Goal: Information Seeking & Learning: Find specific fact

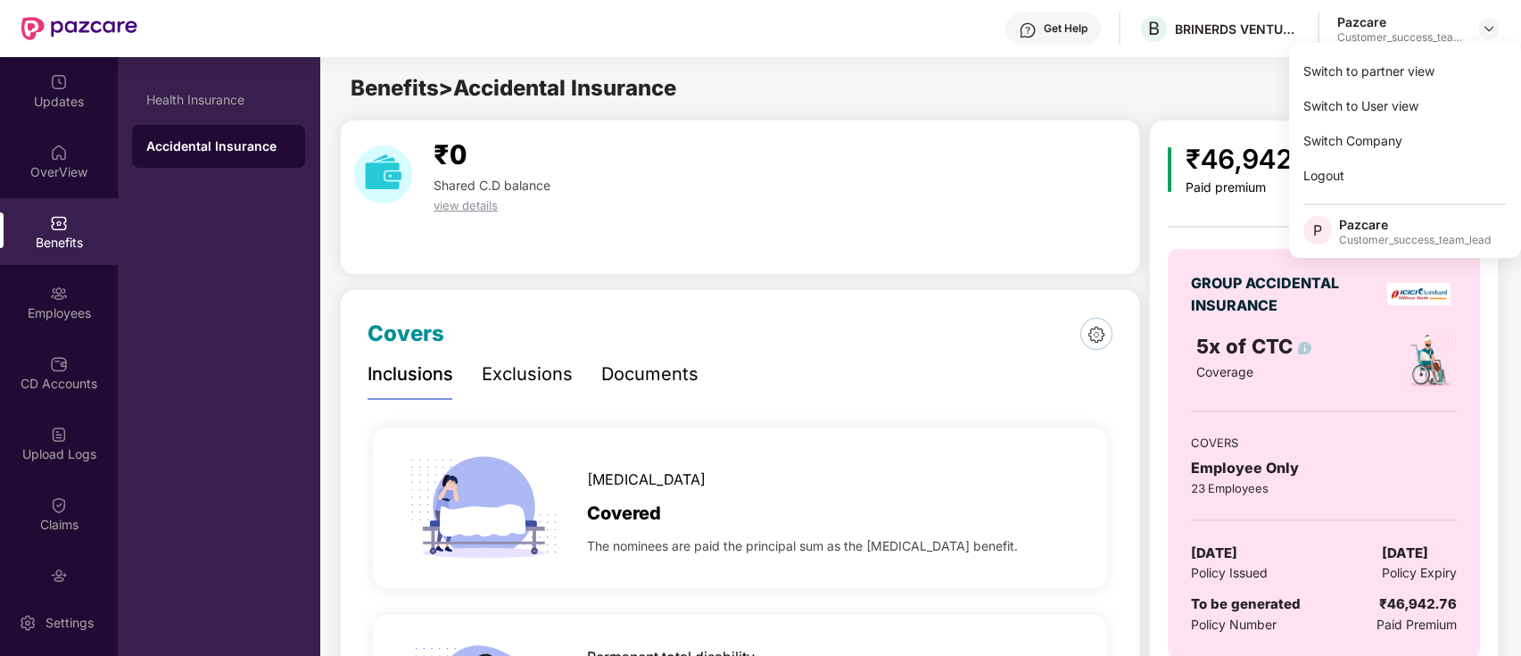
click at [1461, 67] on div "Switch to partner view" at bounding box center [1405, 71] width 232 height 35
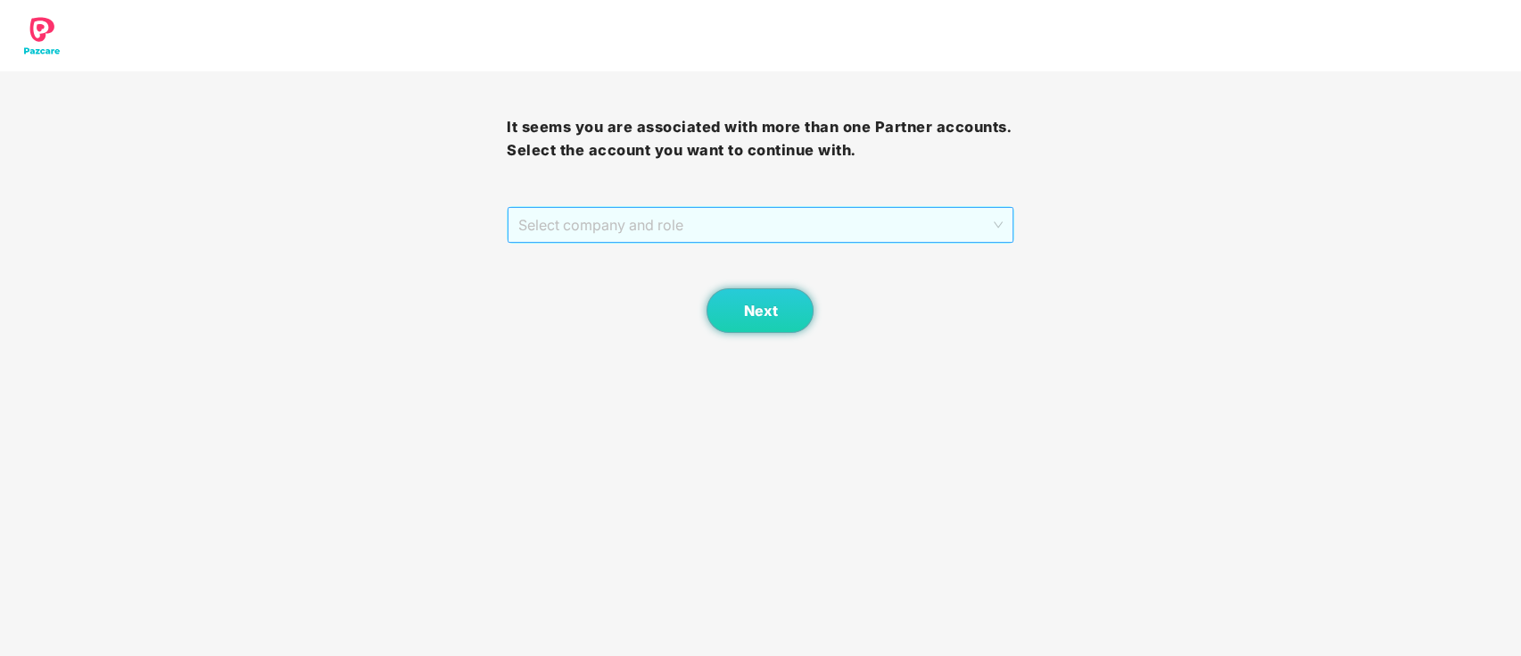
click at [899, 217] on span "Select company and role" at bounding box center [760, 225] width 484 height 34
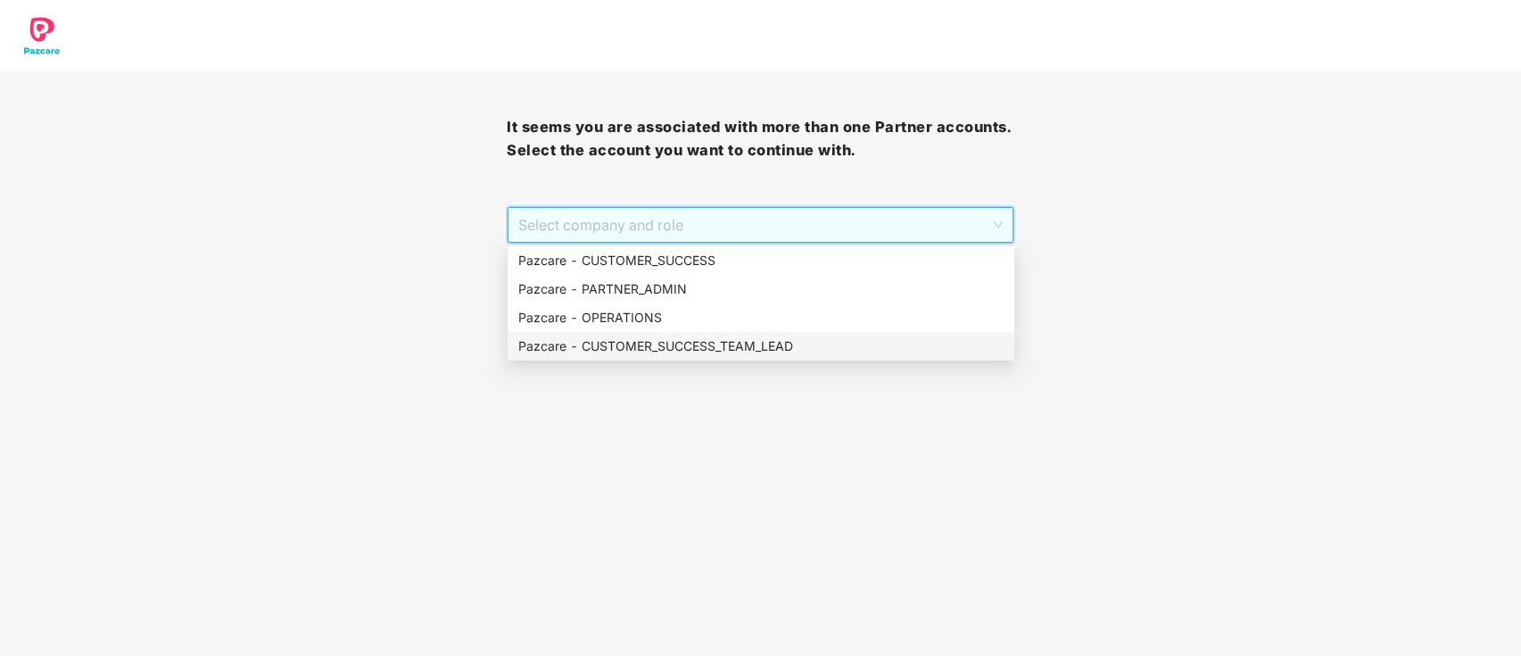
click at [748, 340] on div "Pazcare - CUSTOMER_SUCCESS_TEAM_LEAD" at bounding box center [760, 346] width 485 height 20
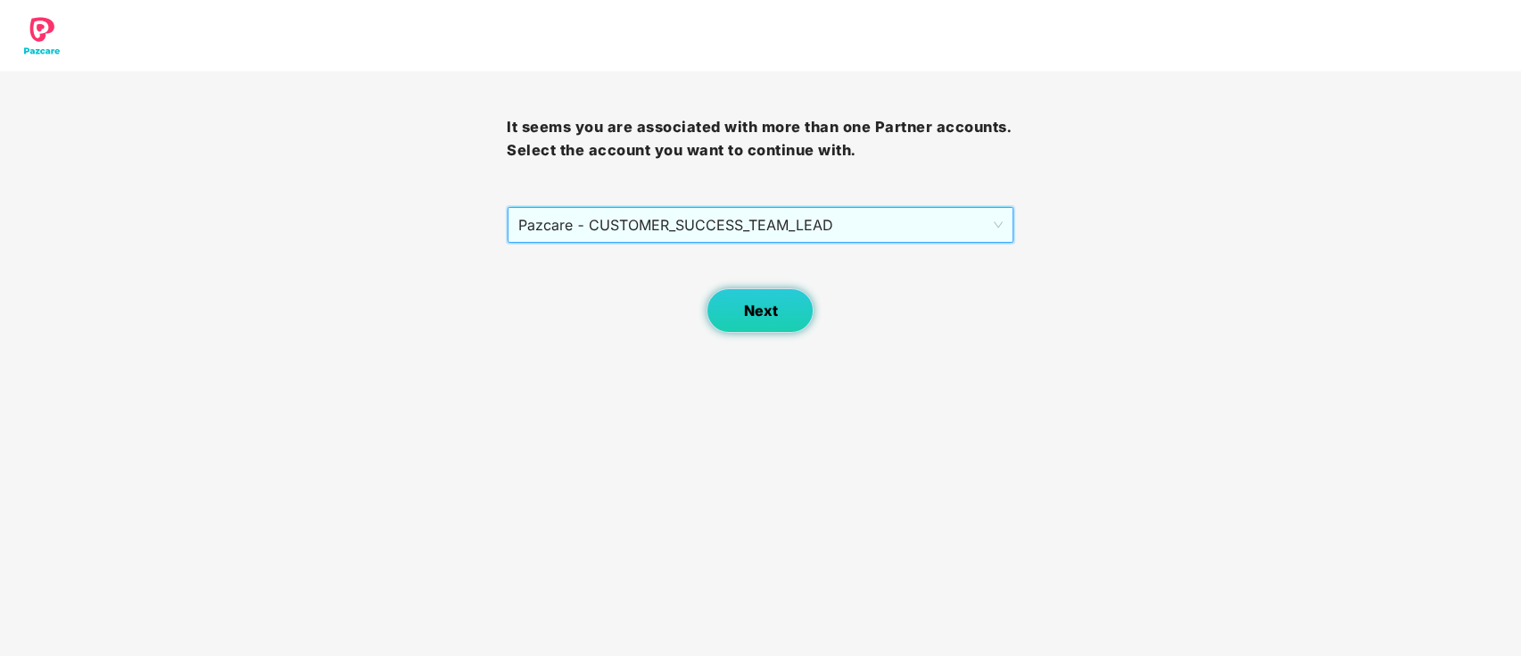
click at [752, 311] on span "Next" at bounding box center [760, 310] width 34 height 17
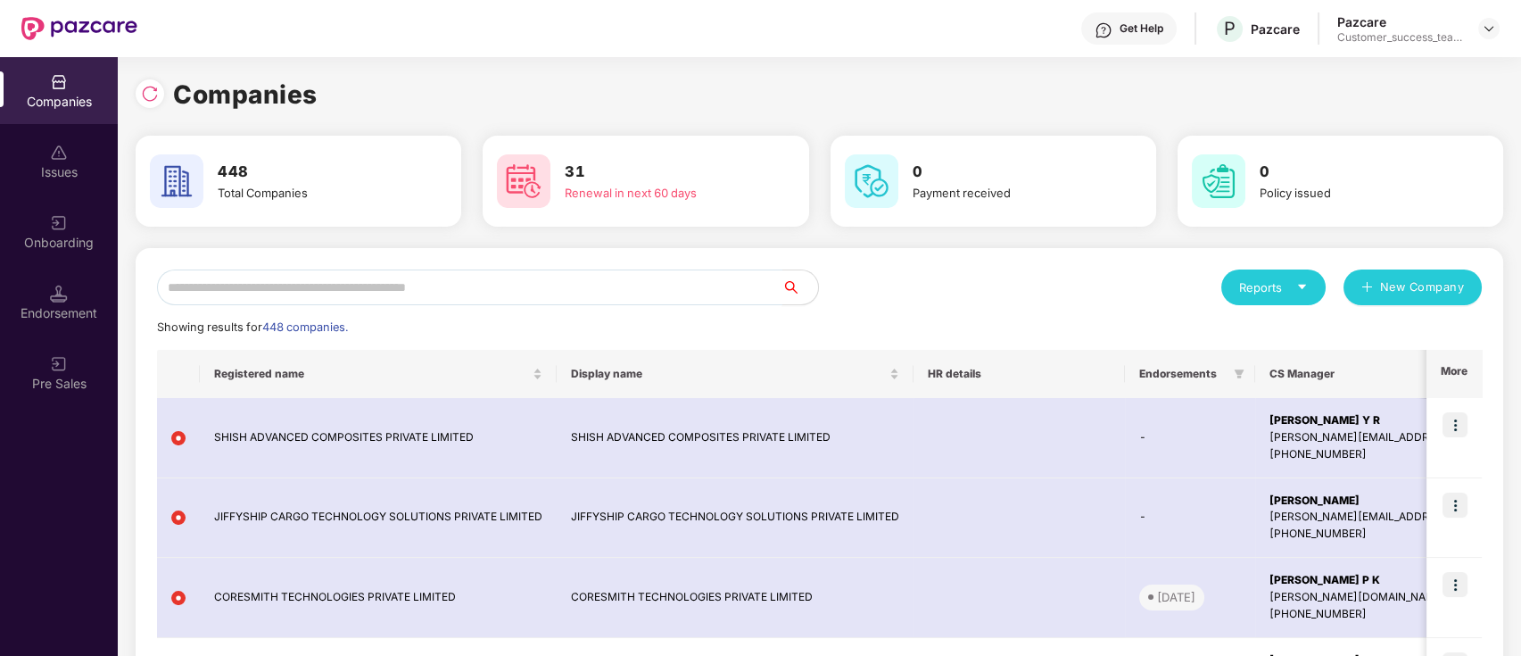
click at [723, 290] on input "text" at bounding box center [469, 287] width 625 height 36
click at [723, 277] on input "text" at bounding box center [469, 287] width 625 height 36
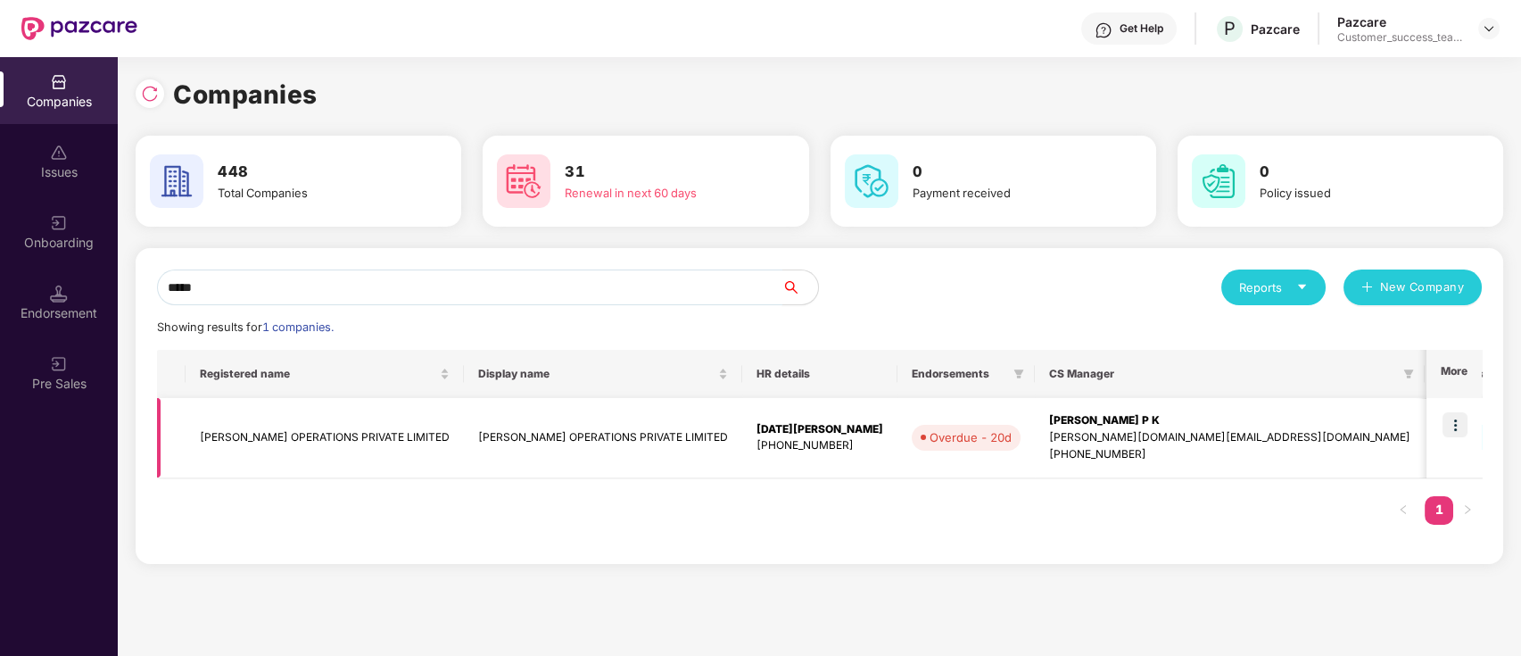
type input "*****"
click at [1457, 418] on img at bounding box center [1455, 424] width 25 height 25
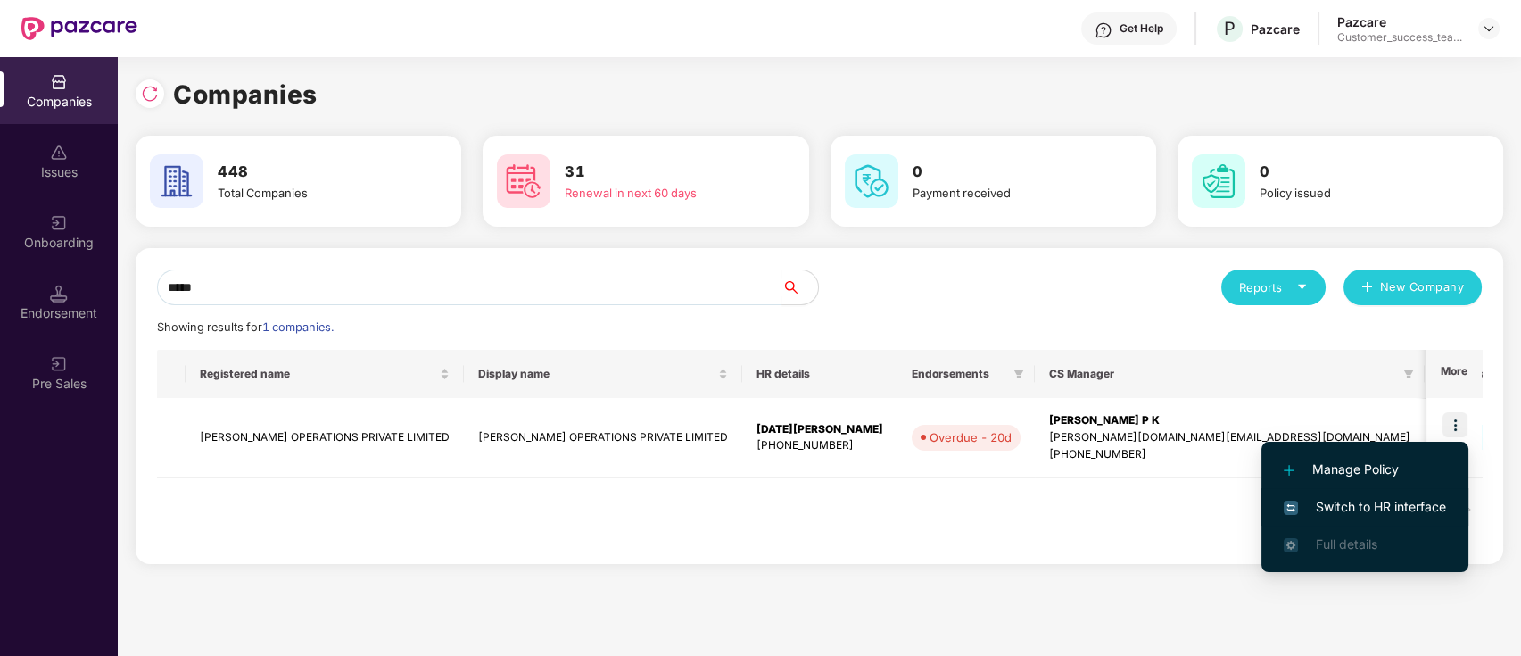
click at [1435, 501] on span "Switch to HR interface" at bounding box center [1365, 507] width 162 height 20
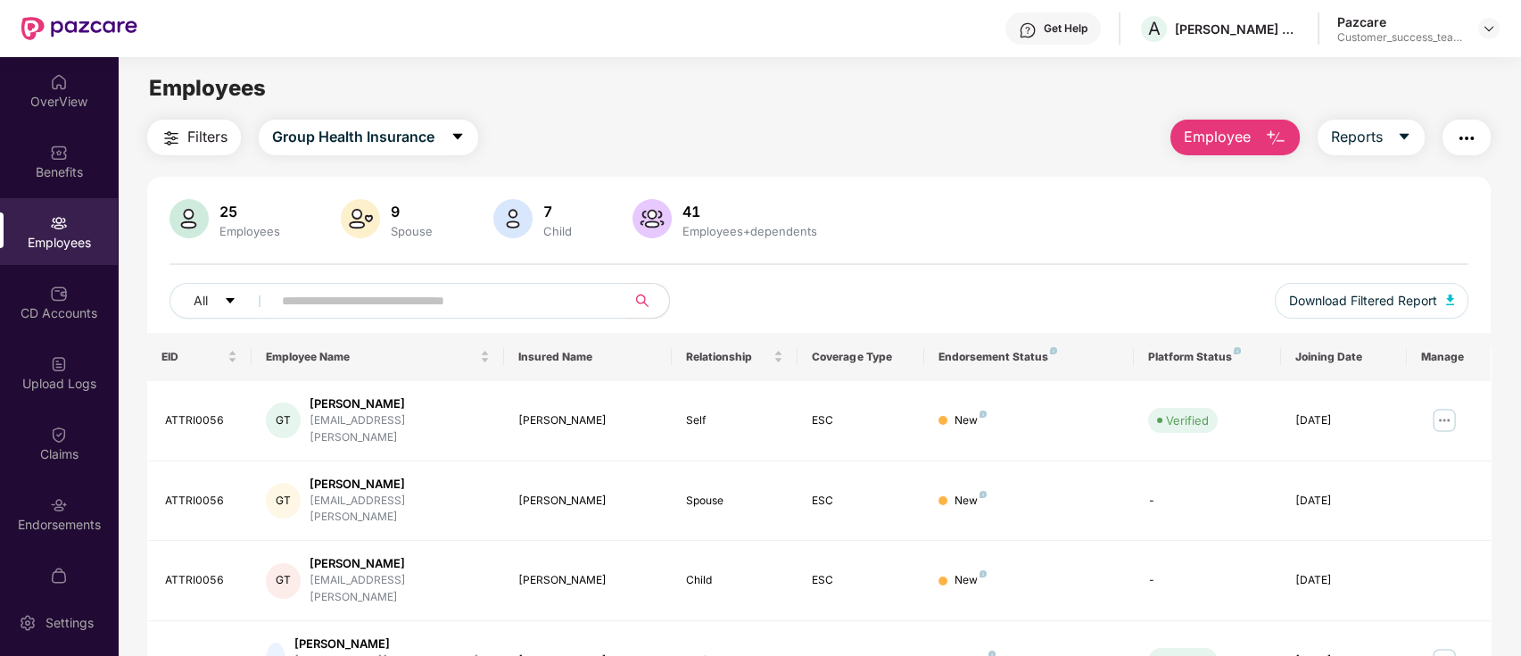
click at [69, 235] on div "Employees" at bounding box center [59, 243] width 118 height 18
click at [346, 294] on input "text" at bounding box center [442, 300] width 320 height 27
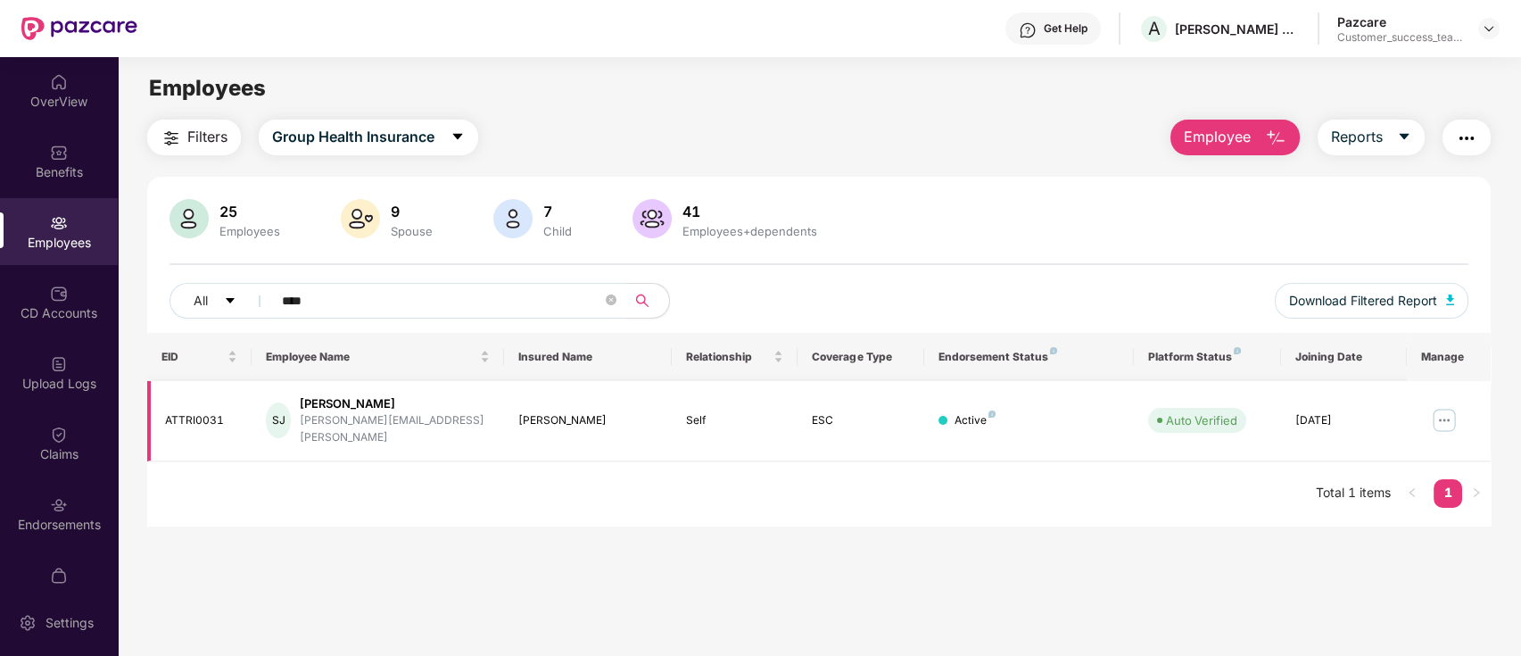
type input "****"
click at [1449, 406] on img at bounding box center [1444, 420] width 29 height 29
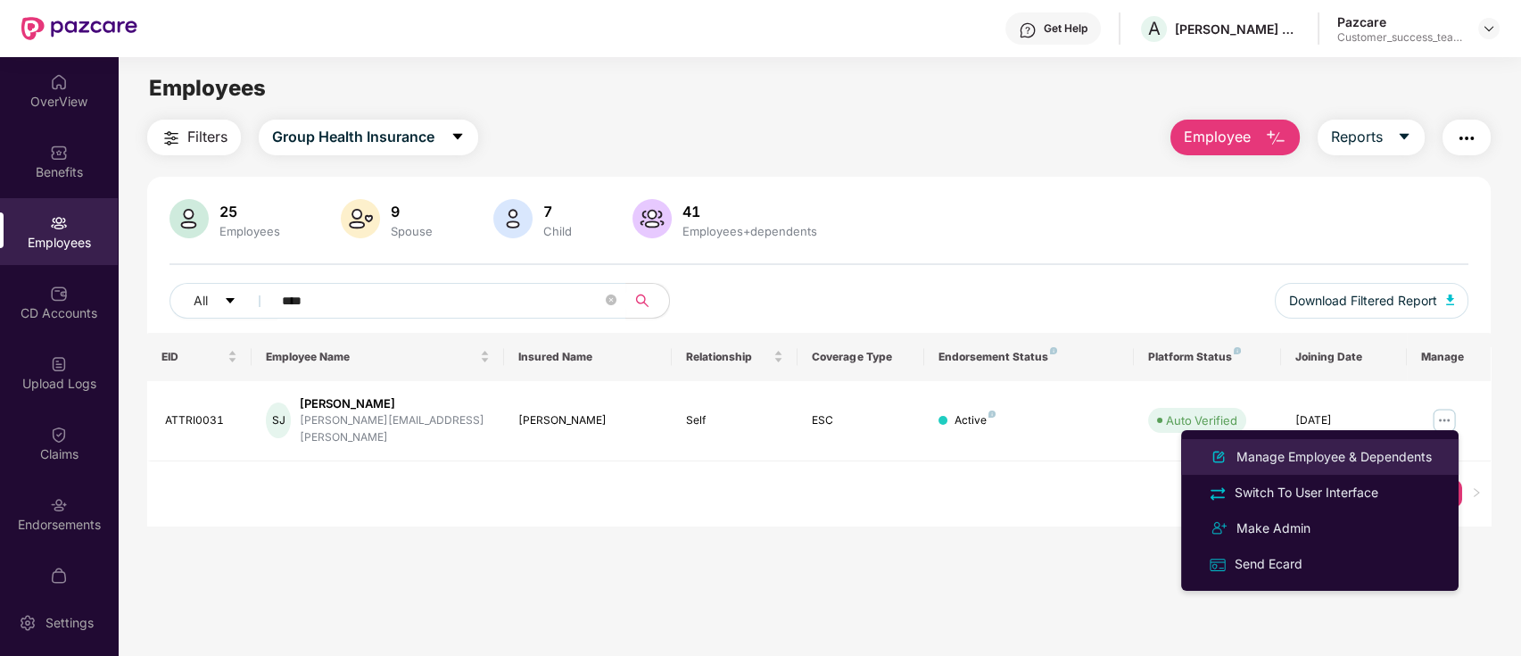
click at [1412, 457] on div "Manage Employee & Dependents" at bounding box center [1334, 457] width 203 height 20
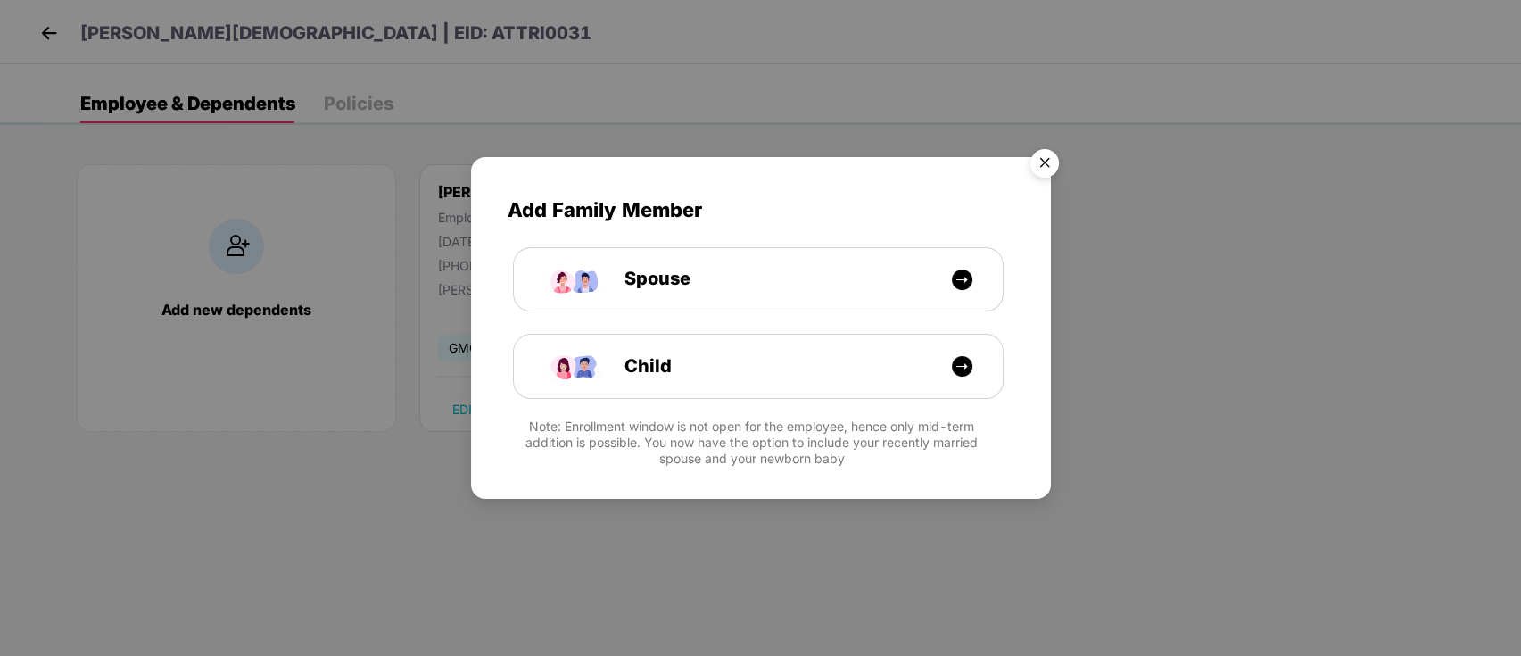
click at [1056, 159] on img "Close" at bounding box center [1045, 166] width 50 height 50
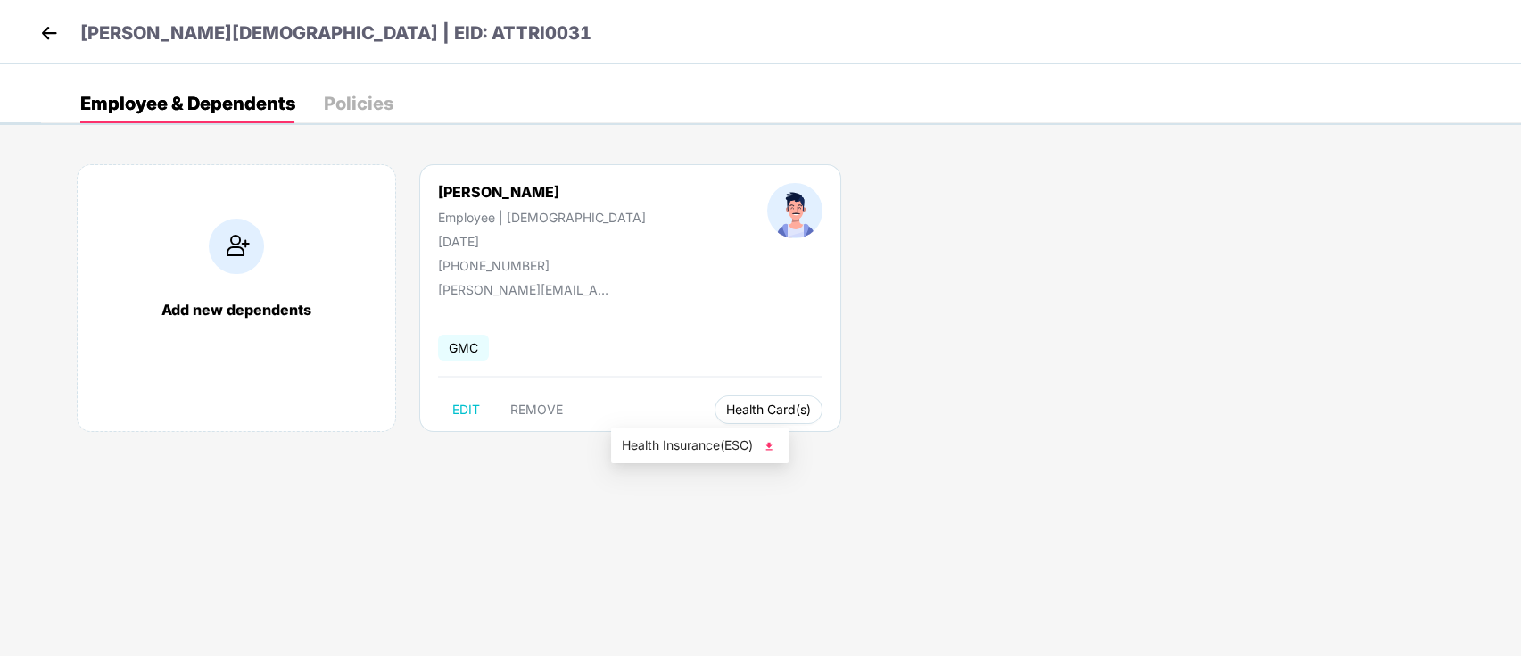
click at [715, 418] on button "Health Card(s)" at bounding box center [769, 409] width 108 height 29
click at [677, 447] on span "Health Insurance(ESC)" at bounding box center [700, 445] width 156 height 20
click at [52, 30] on img at bounding box center [49, 33] width 27 height 27
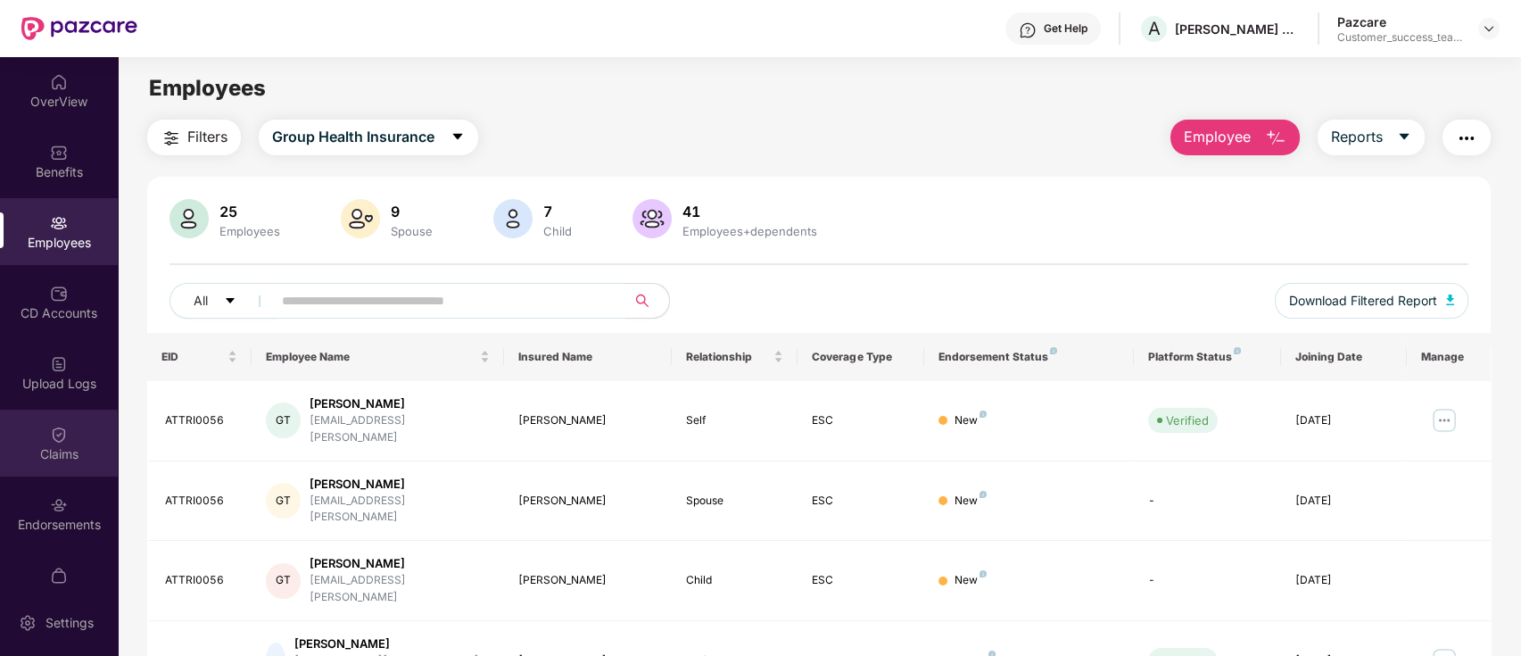
click at [50, 435] on img at bounding box center [59, 435] width 18 height 18
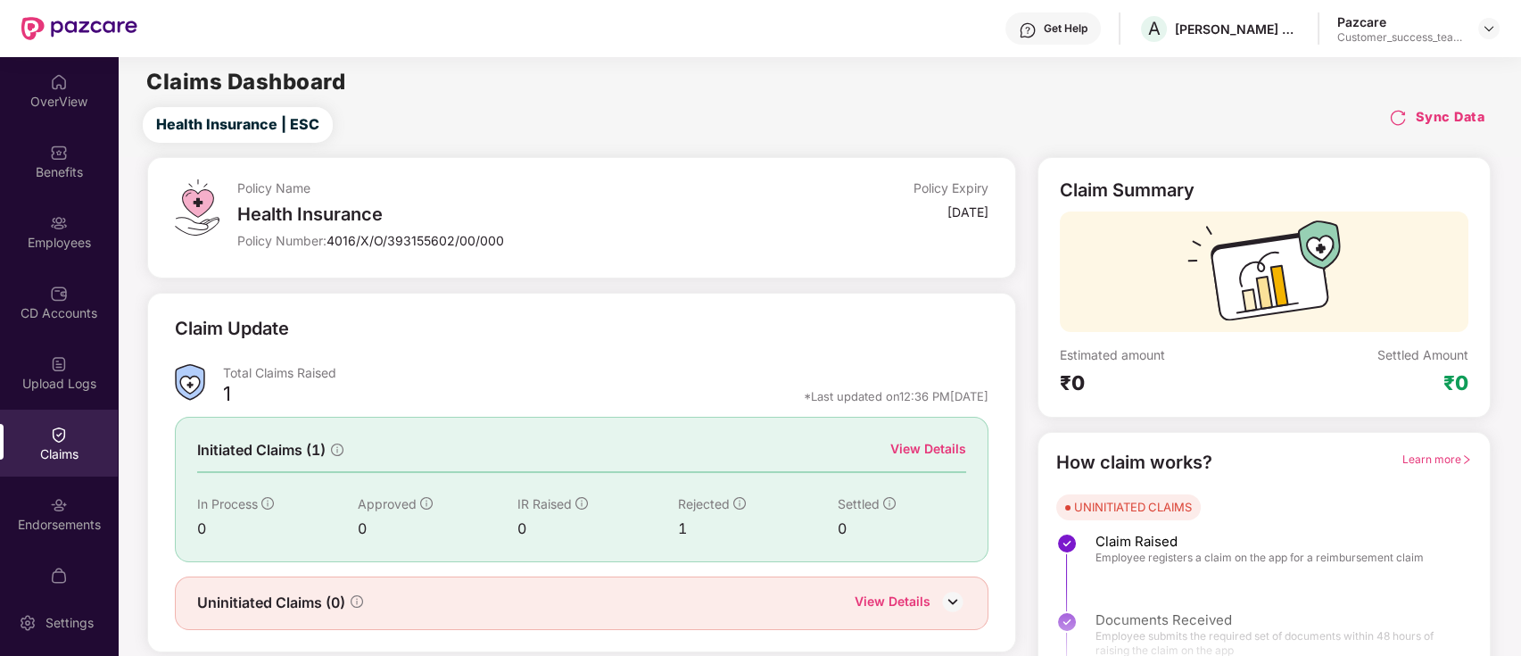
scroll to position [43, 0]
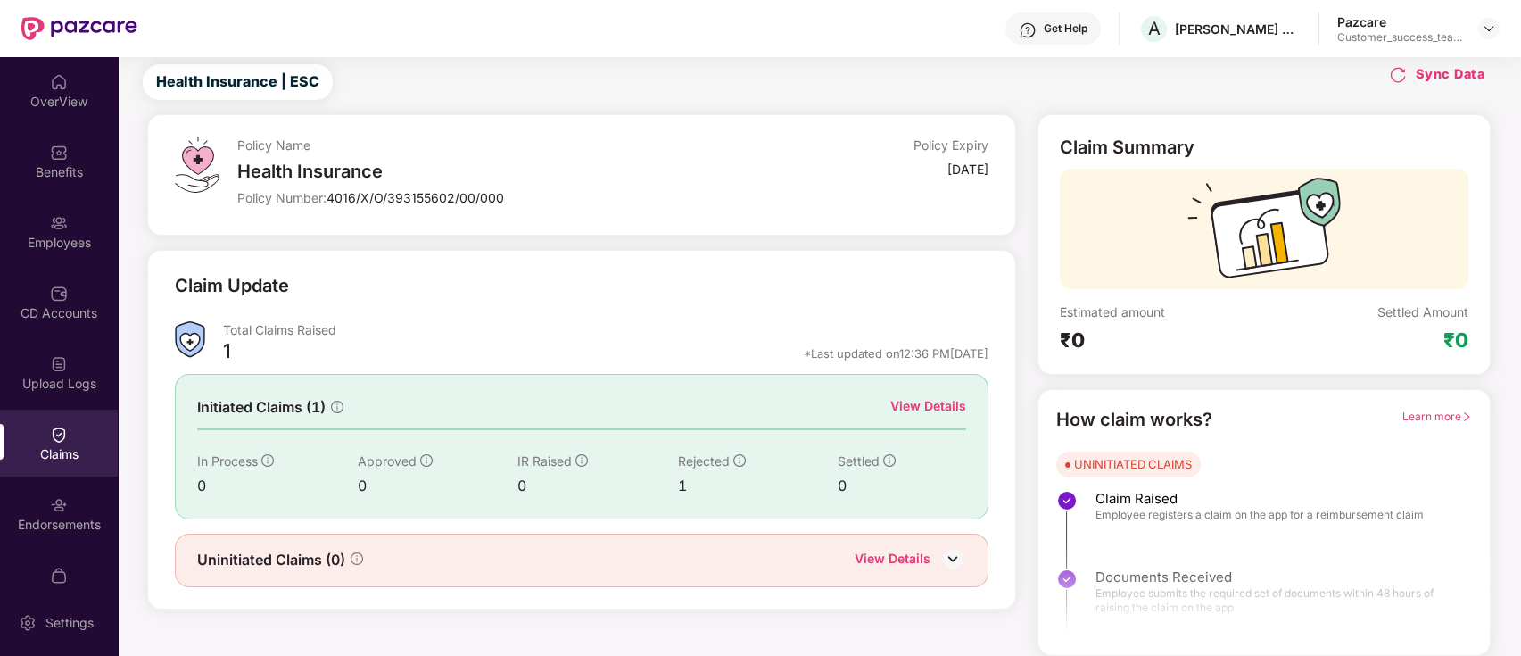
click at [957, 399] on div "View Details" at bounding box center [928, 406] width 76 height 20
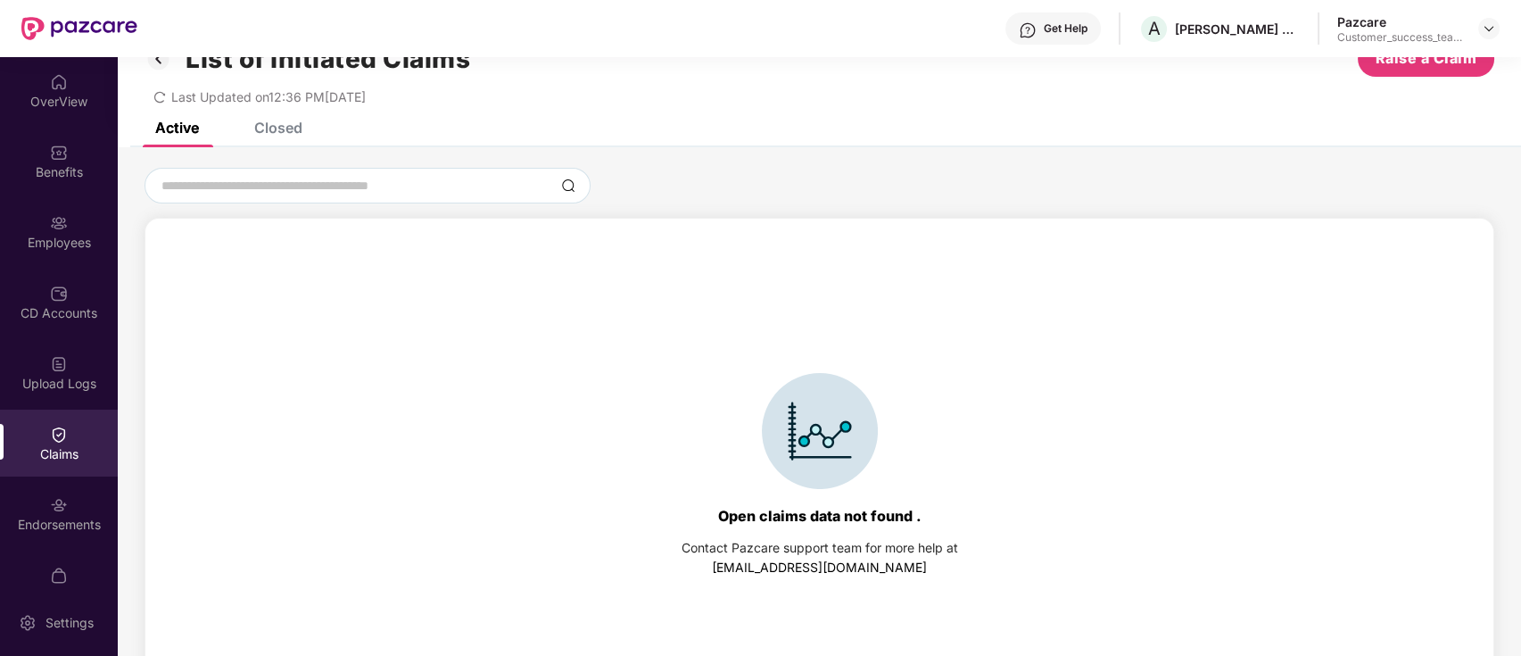
click at [295, 125] on div "Closed" at bounding box center [278, 128] width 48 height 18
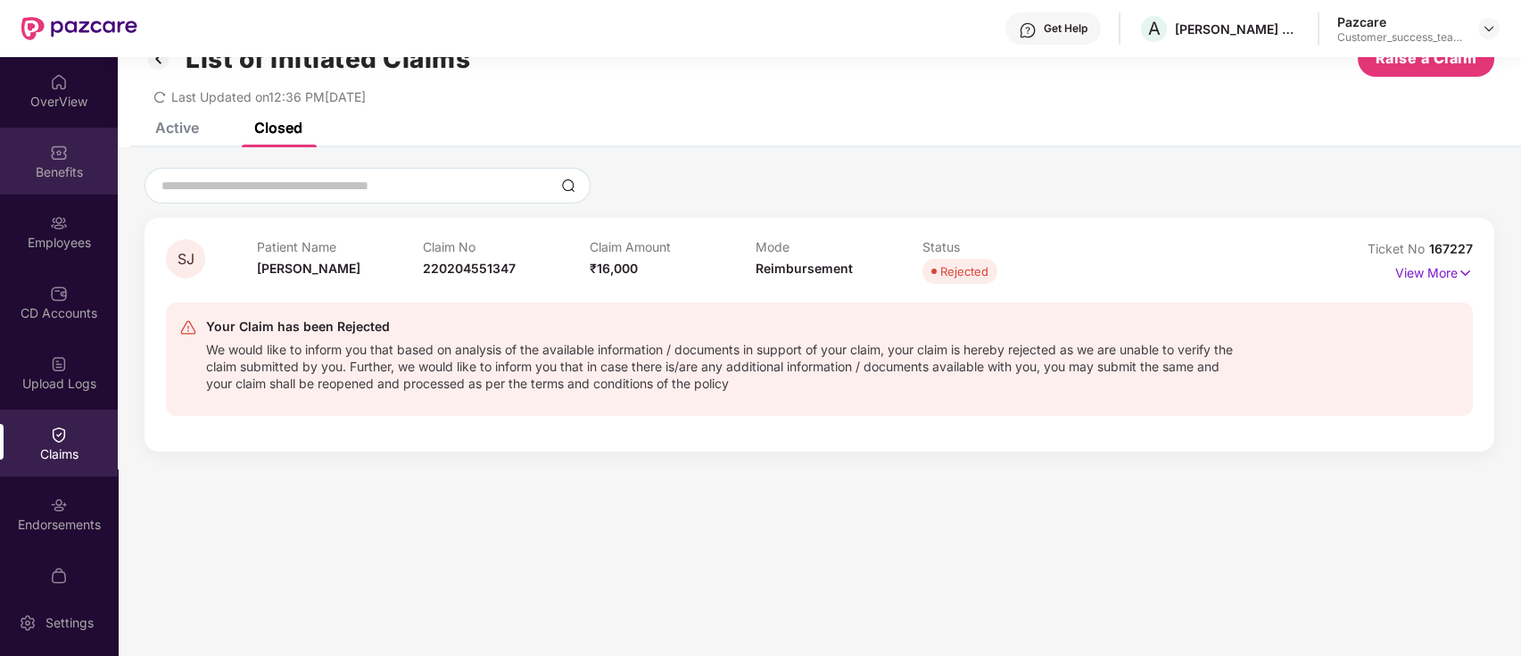
click at [50, 175] on div "Benefits" at bounding box center [59, 172] width 118 height 18
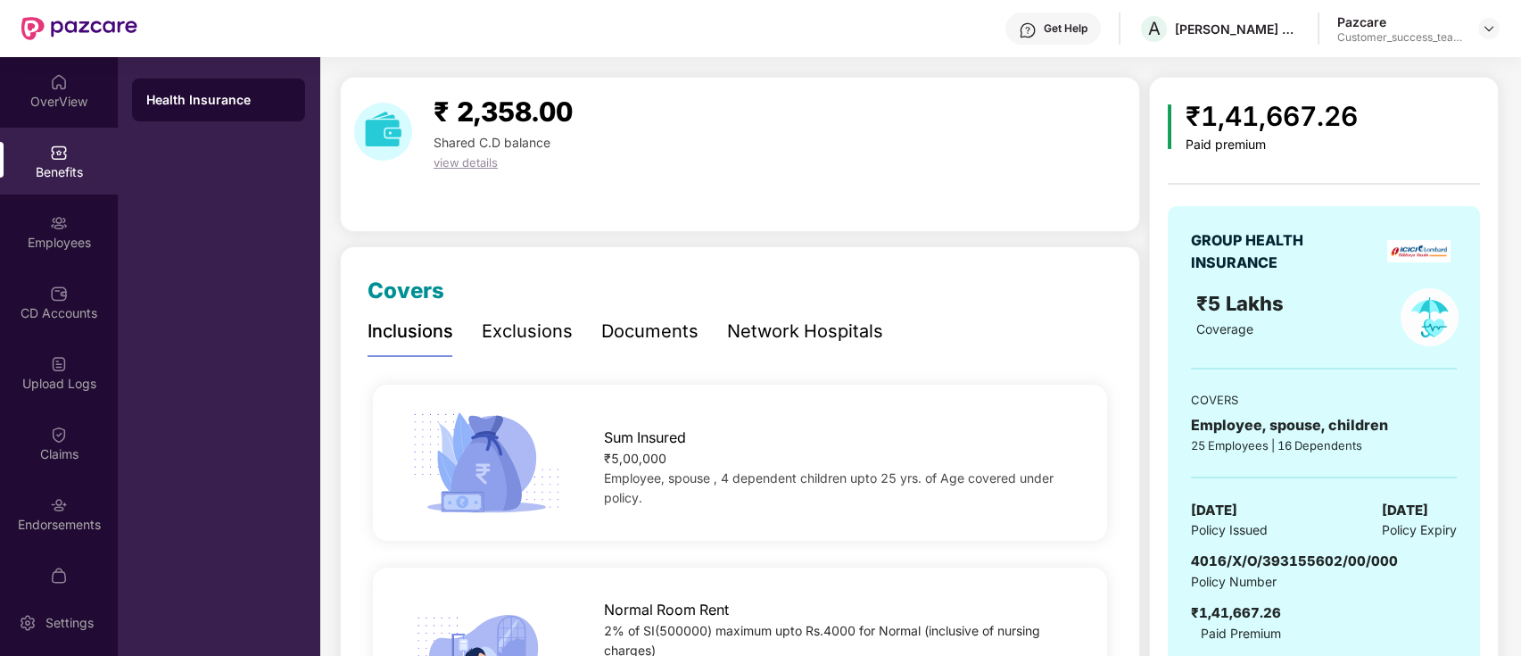
scroll to position [162, 0]
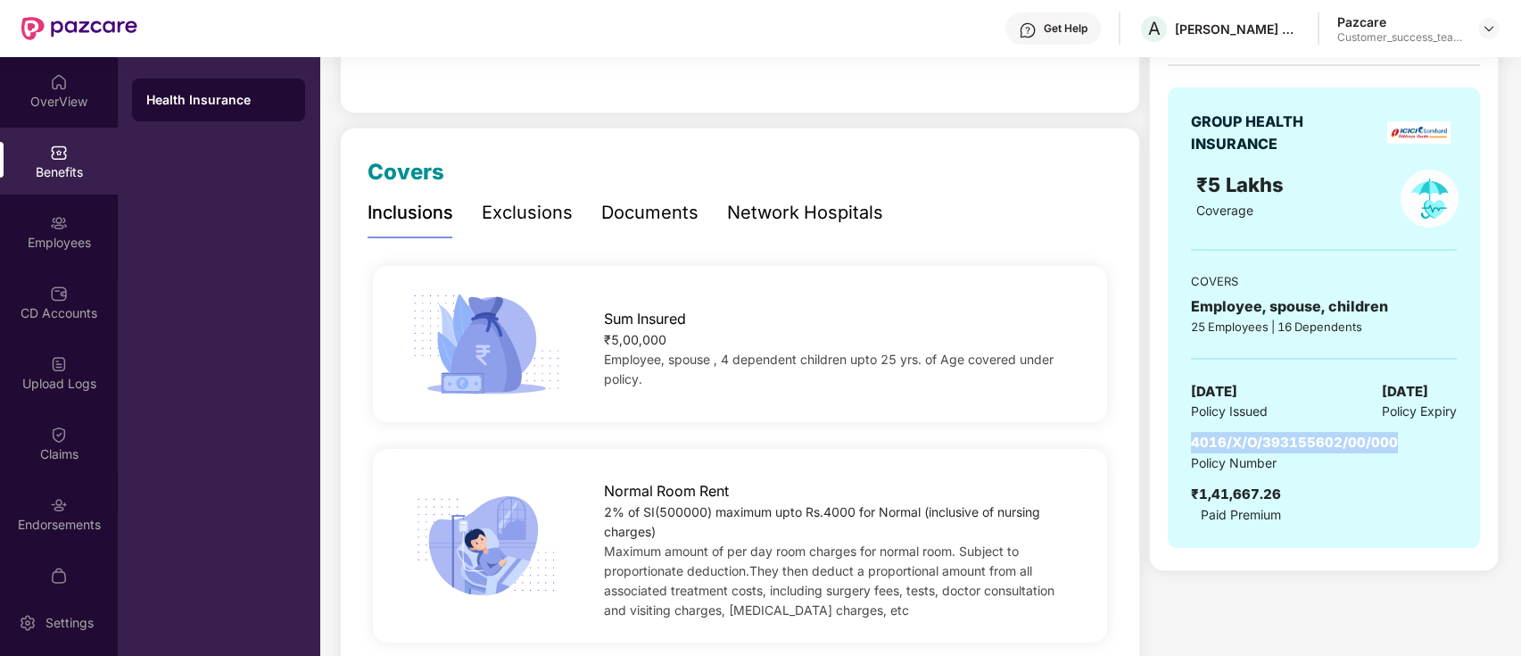
drag, startPoint x: 1399, startPoint y: 441, endPoint x: 1192, endPoint y: 443, distance: 207.0
click at [1192, 443] on div "4016/X/O/393155602/00/000 Policy Number ₹1,41,667.26 Paid Premium" at bounding box center [1324, 478] width 266 height 92
copy span "4016/X/O/393155602/00/000"
